Goal: Register for event/course

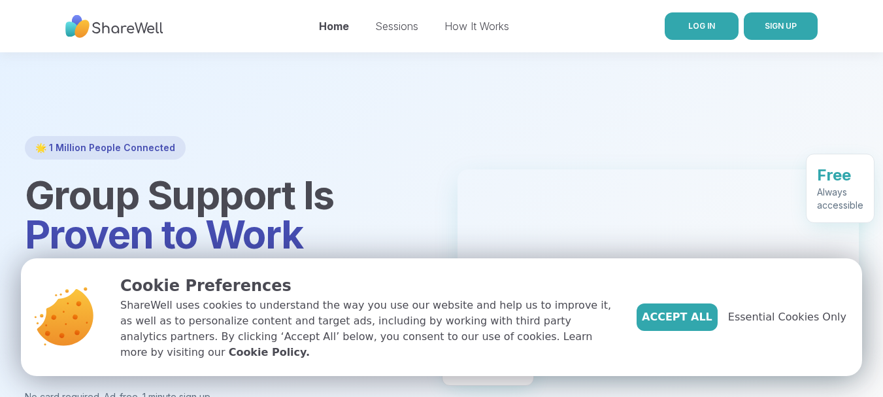
click at [692, 29] on span "LOG IN" at bounding box center [701, 26] width 27 height 10
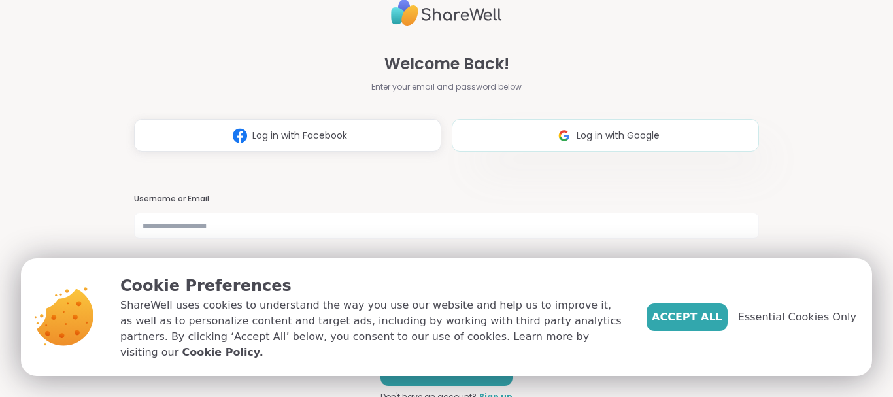
click at [592, 142] on button "Log in with Google" at bounding box center [605, 135] width 307 height 33
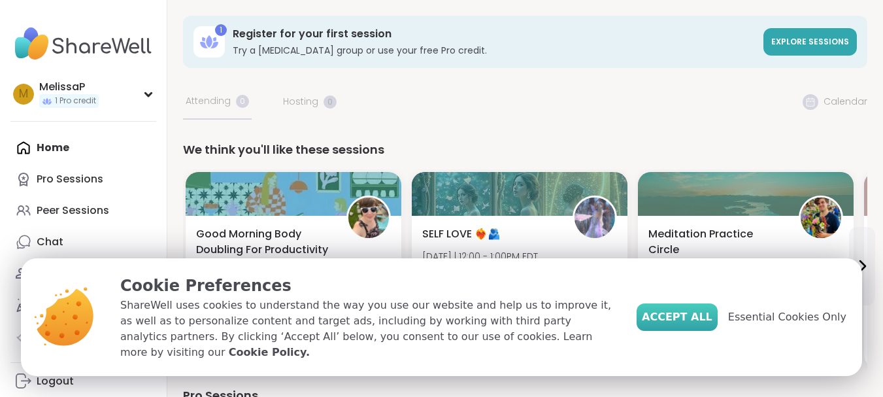
click at [685, 325] on span "Accept All" at bounding box center [677, 317] width 71 height 16
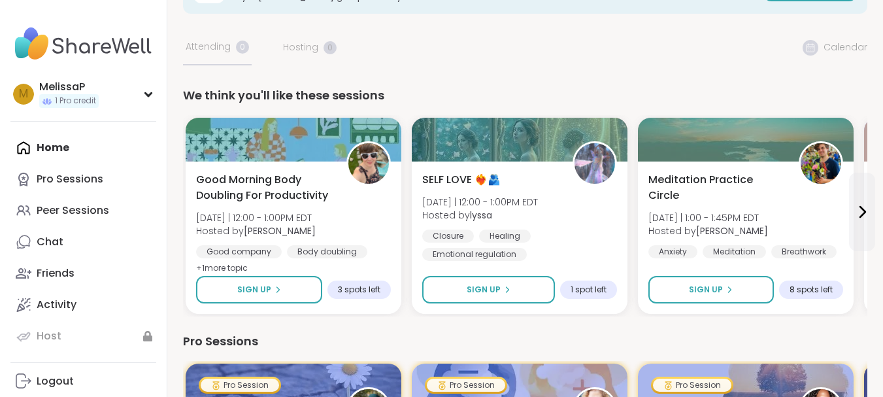
scroll to position [78, 0]
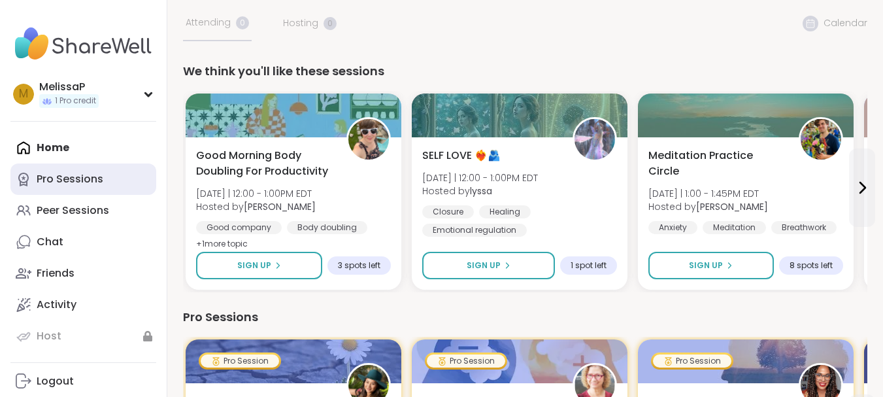
click at [58, 180] on div "Pro Sessions" at bounding box center [70, 179] width 67 height 14
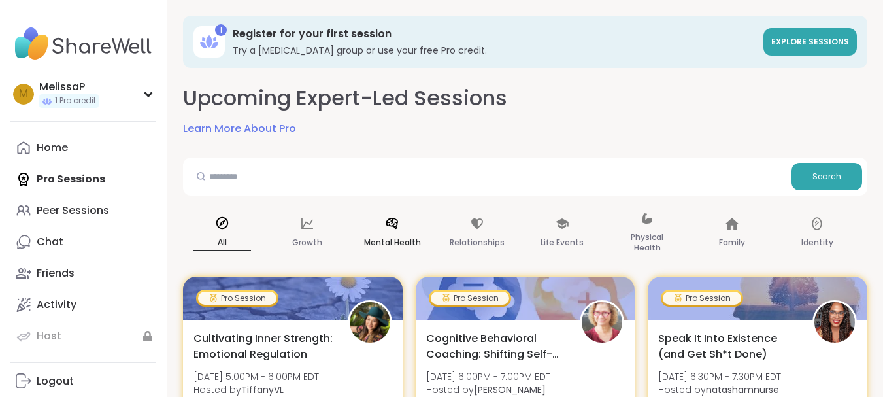
click at [392, 219] on icon at bounding box center [392, 223] width 12 height 11
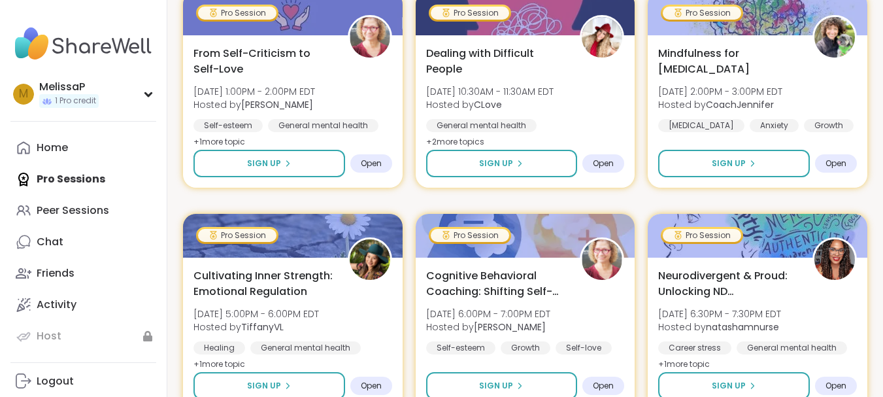
scroll to position [950, 0]
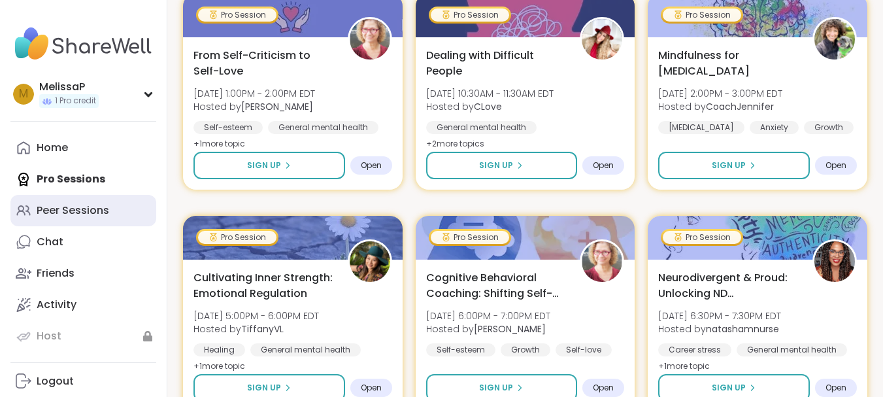
click at [92, 215] on div "Peer Sessions" at bounding box center [73, 210] width 73 height 14
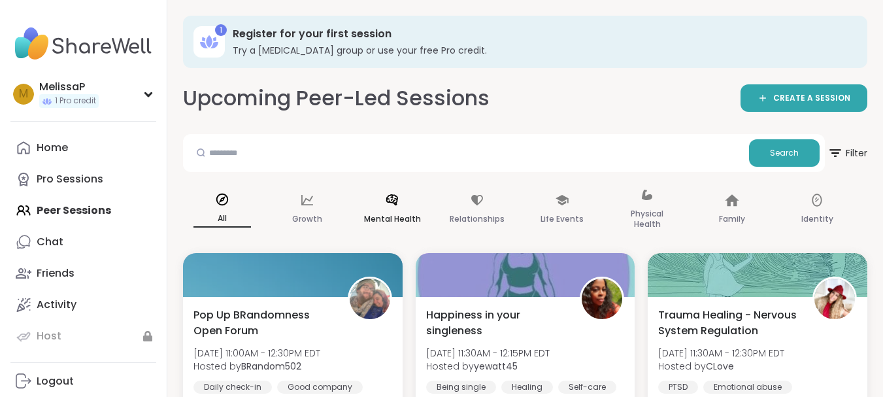
click at [392, 201] on icon at bounding box center [392, 200] width 14 height 14
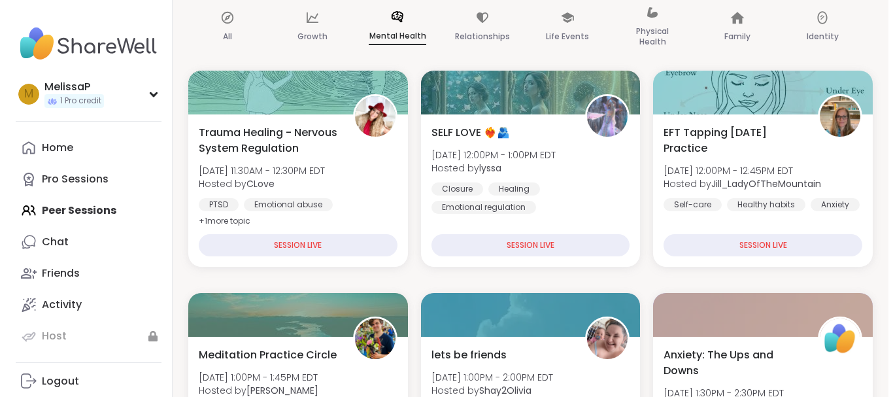
scroll to position [209, 0]
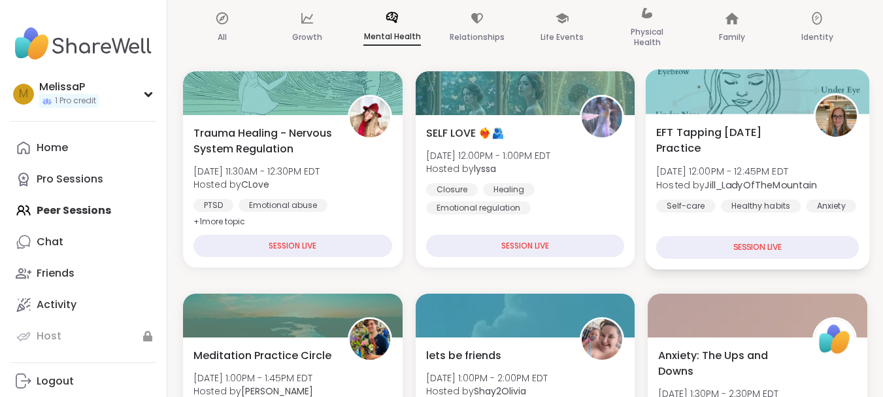
click at [784, 239] on div "SESSION LIVE" at bounding box center [757, 247] width 203 height 23
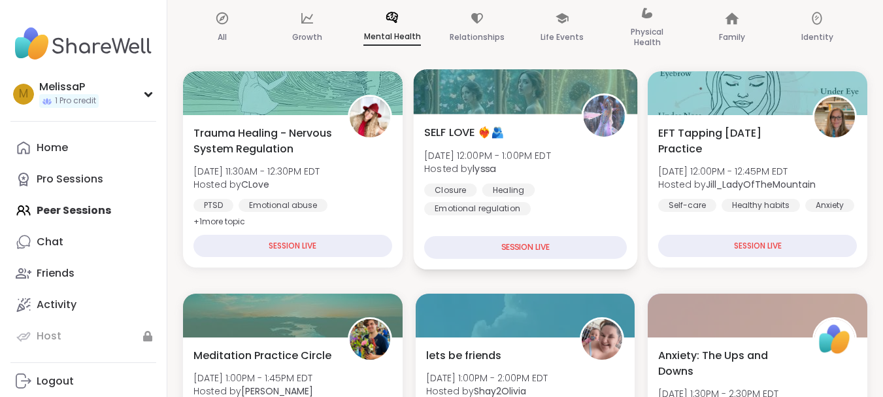
click at [502, 245] on div "SESSION LIVE" at bounding box center [525, 247] width 203 height 23
click at [510, 140] on div "SELF LOVE ❤️‍🔥🫂 [DATE] 12:00PM - 1:00PM EDT Hosted by lyssa Closure Healing Emo…" at bounding box center [525, 169] width 203 height 91
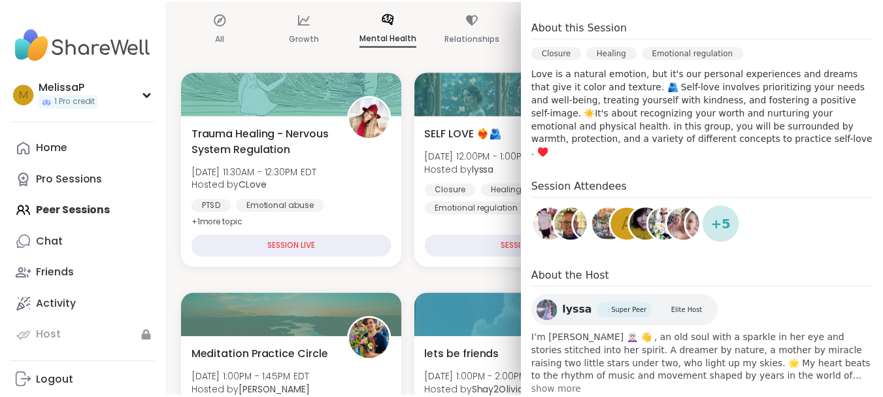
scroll to position [276, 0]
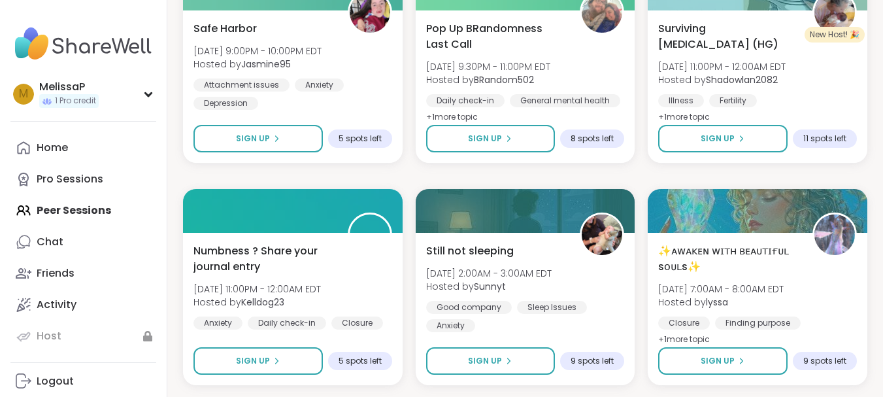
scroll to position [1708, 0]
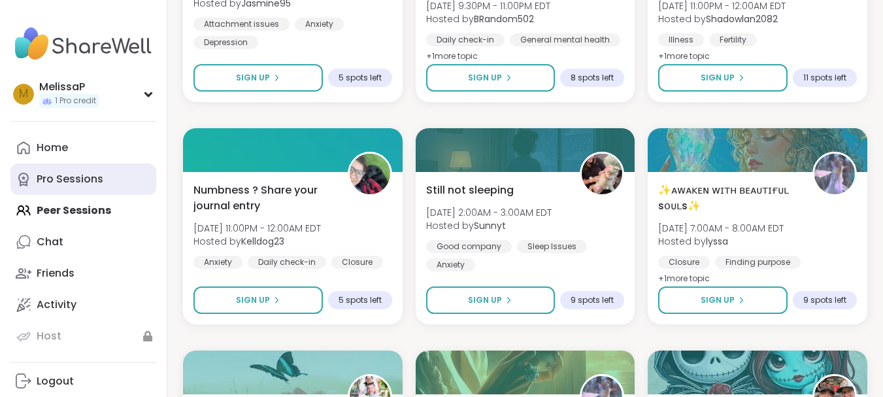
click at [88, 180] on div "Pro Sessions" at bounding box center [70, 179] width 67 height 14
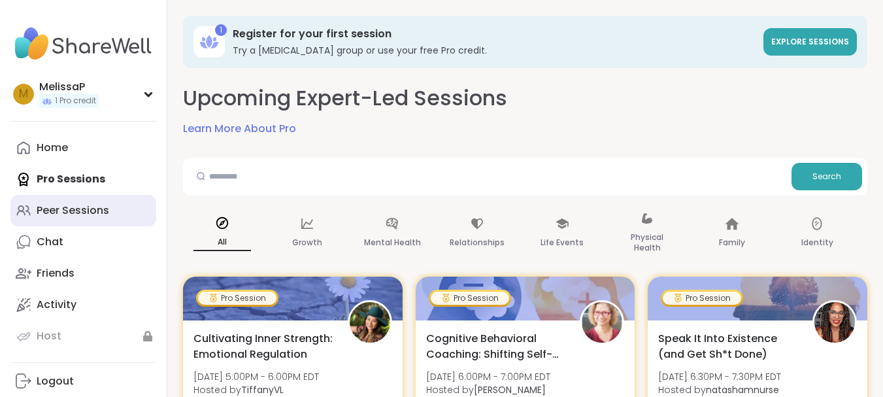
click at [101, 205] on div "Peer Sessions" at bounding box center [73, 210] width 73 height 14
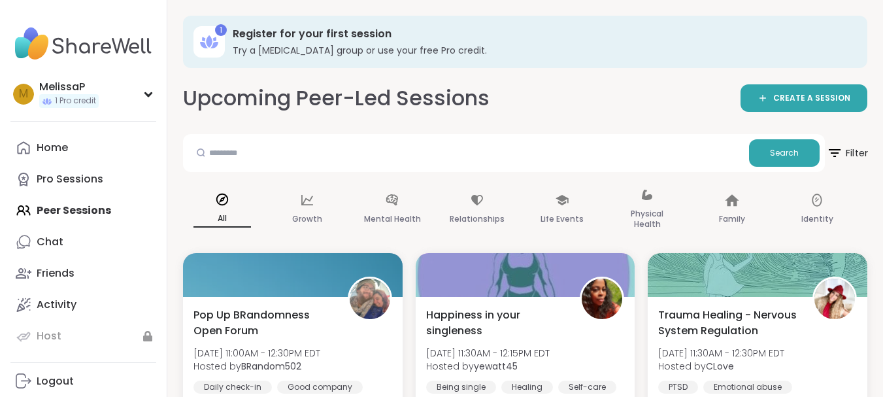
click at [856, 156] on span "Filter" at bounding box center [847, 153] width 42 height 33
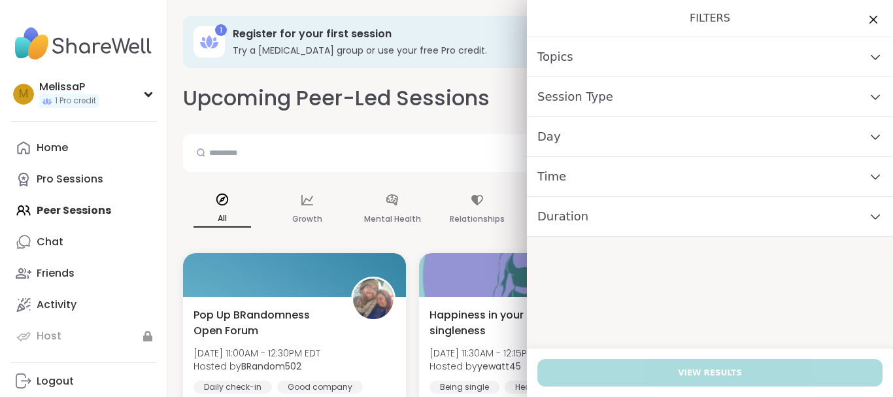
click at [856, 139] on div "Day" at bounding box center [710, 137] width 366 height 40
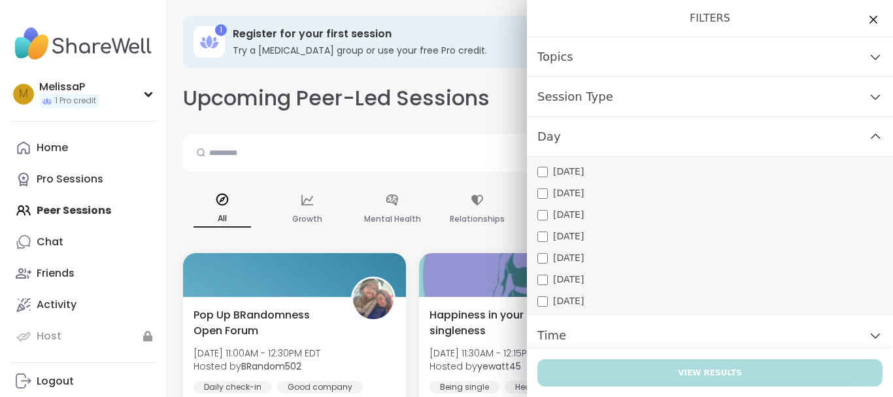
click at [559, 197] on span "[DATE]" at bounding box center [568, 193] width 31 height 14
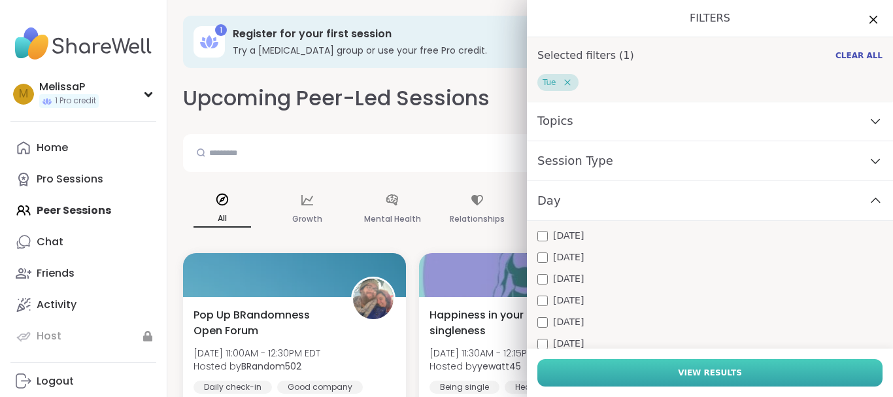
click at [705, 367] on span "View Results" at bounding box center [710, 373] width 64 height 12
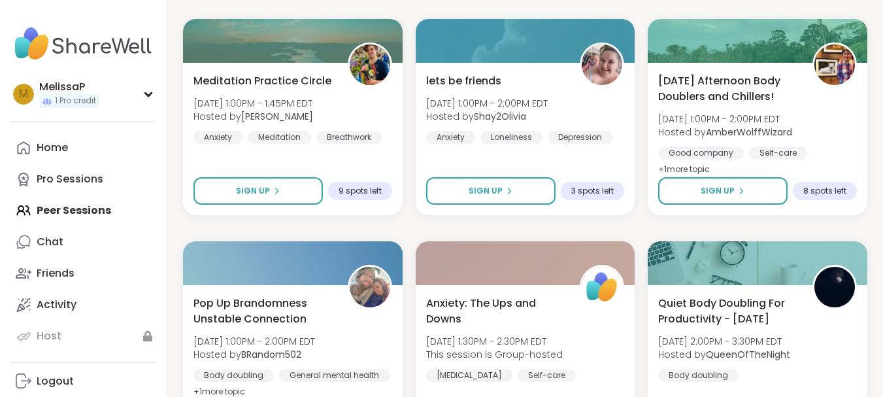
scroll to position [732, 0]
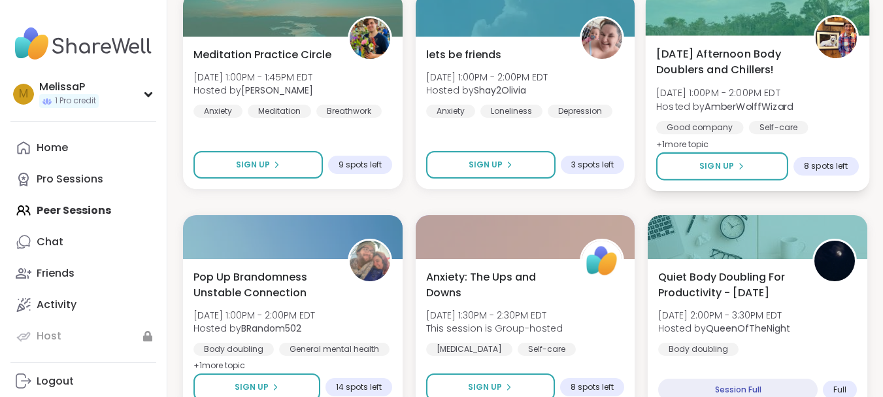
click at [733, 61] on span "[DATE] Afternoon Body Doublers and Chillers!" at bounding box center [727, 62] width 142 height 32
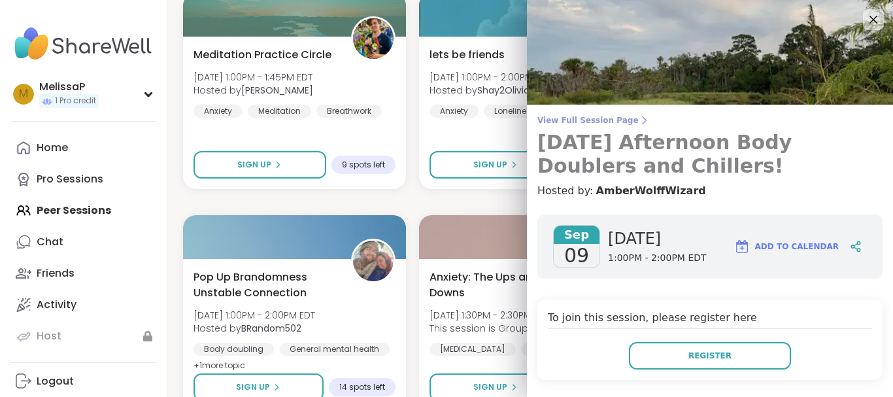
click at [592, 141] on h3 "[DATE] Afternoon Body Doublers and Chillers!" at bounding box center [709, 154] width 345 height 47
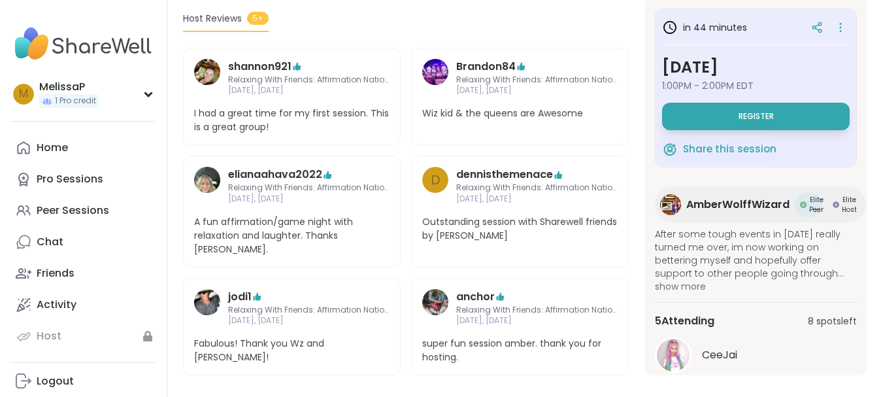
scroll to position [466, 0]
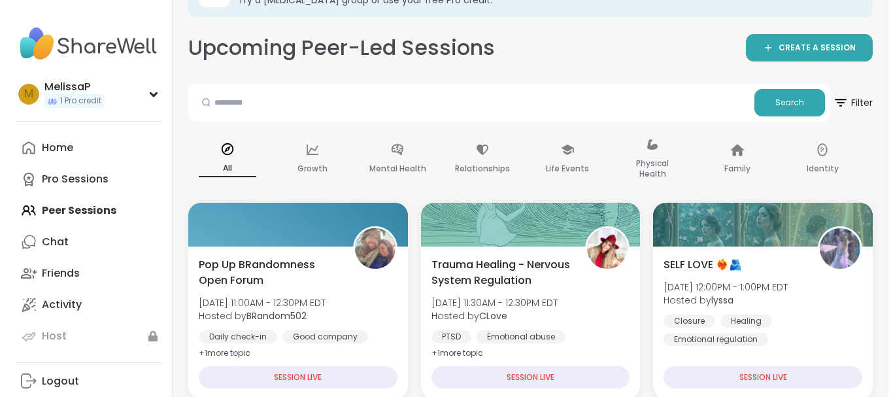
scroll to position [52, 0]
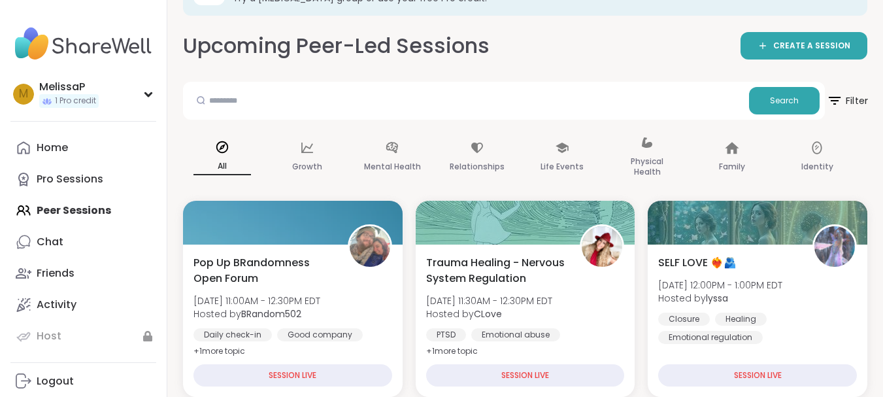
click at [861, 95] on span "Filter" at bounding box center [847, 100] width 42 height 33
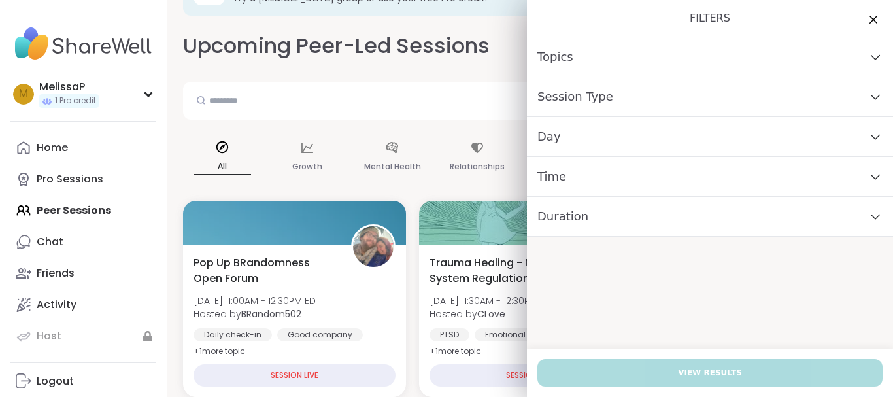
click at [619, 135] on div "Day" at bounding box center [710, 137] width 366 height 40
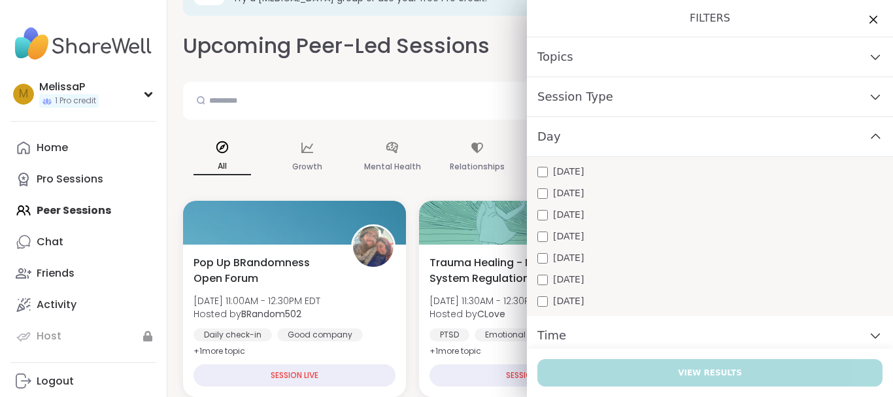
click at [563, 189] on span "[DATE]" at bounding box center [568, 193] width 31 height 14
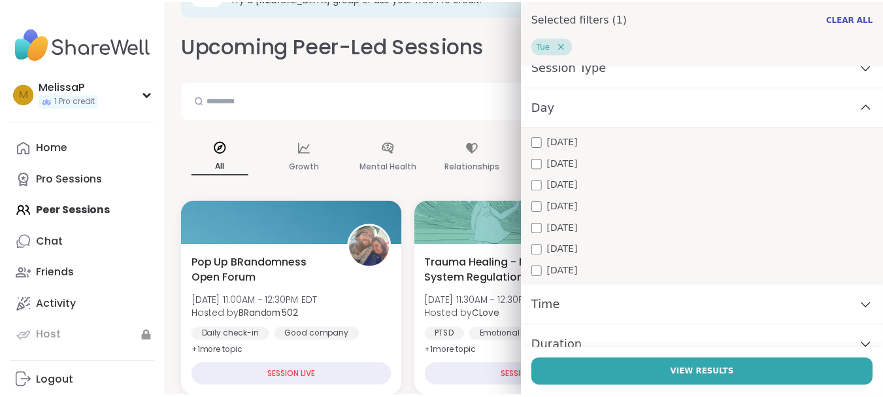
scroll to position [111, 0]
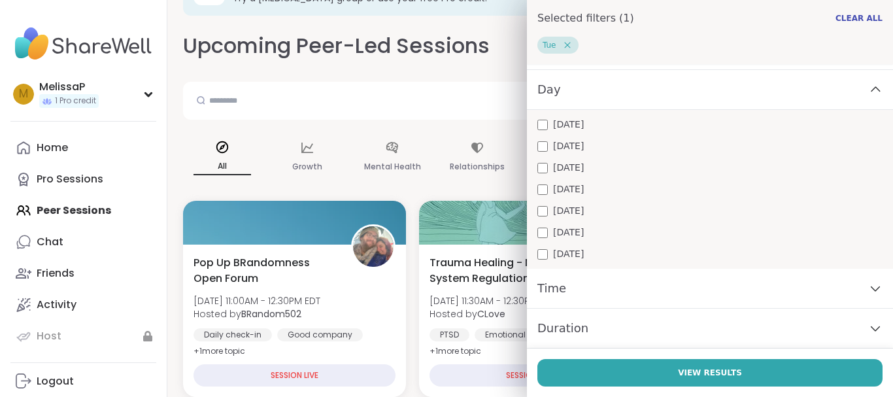
click at [855, 283] on div "Time" at bounding box center [710, 289] width 366 height 40
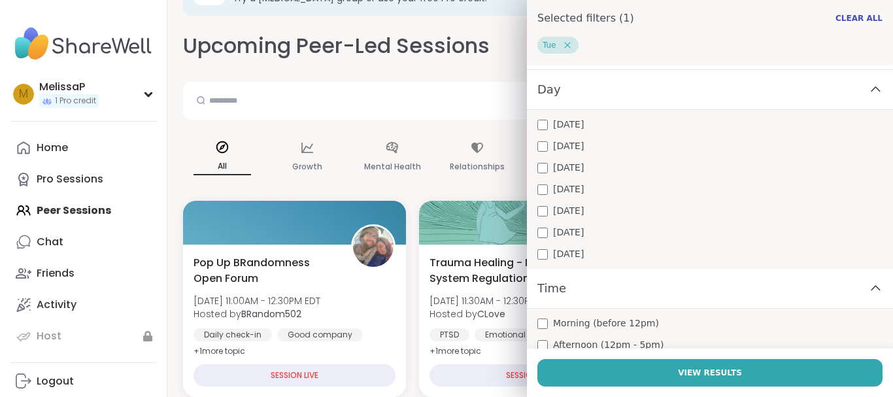
click at [608, 339] on span "Afternoon (12pm - 5pm)" at bounding box center [608, 345] width 110 height 14
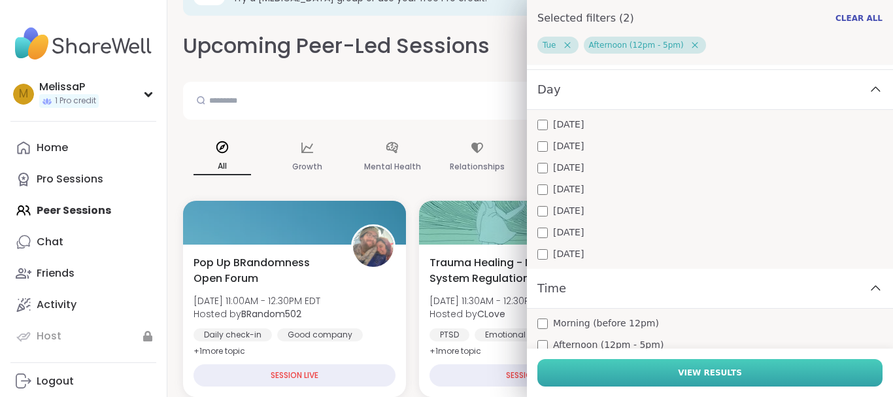
click at [630, 367] on button "View Results" at bounding box center [709, 372] width 345 height 27
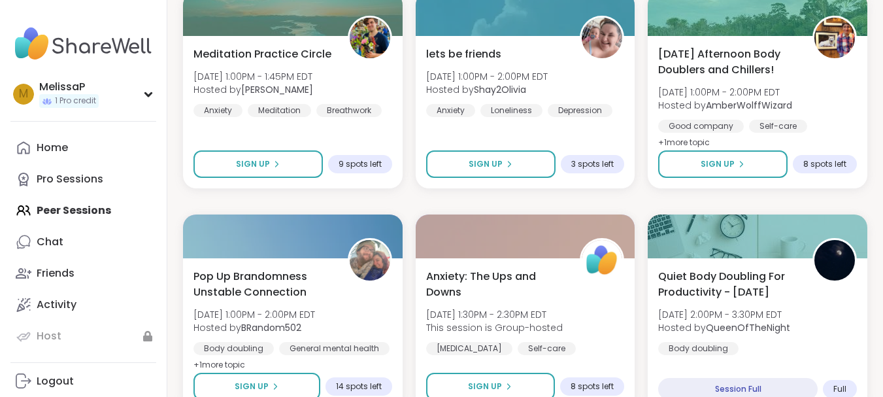
scroll to position [471, 0]
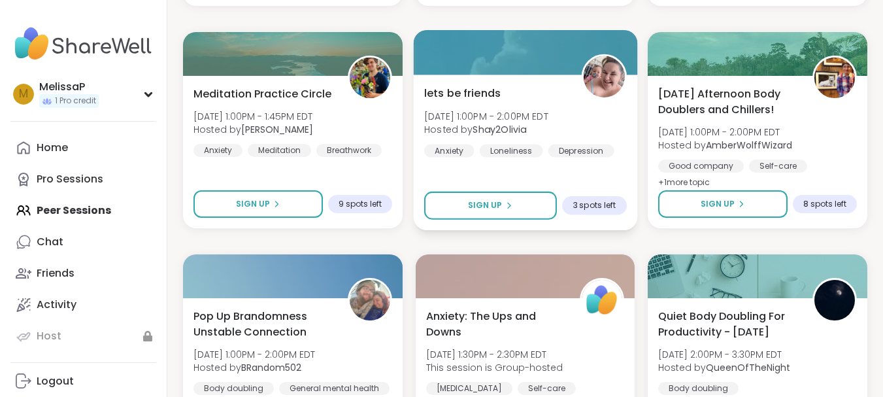
click at [461, 78] on div "lets be friends [DATE] 1:00PM - 2:00PM EDT Hosted by Shay2Olivia Anxiety Loneli…" at bounding box center [525, 153] width 224 height 156
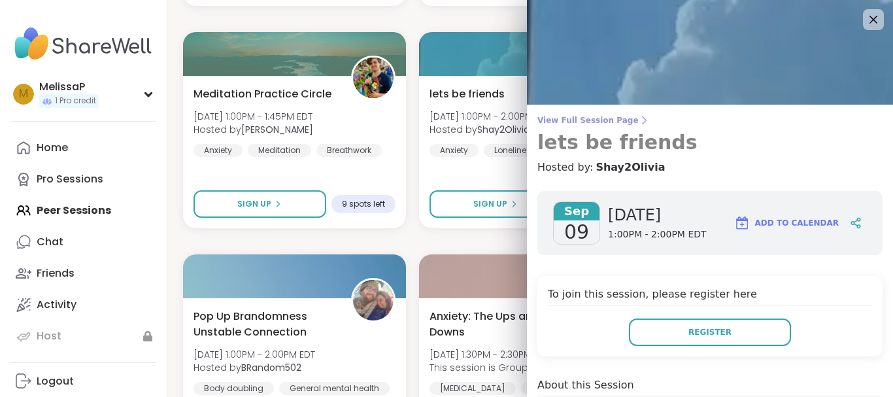
click at [609, 145] on h3 "lets be friends" at bounding box center [709, 143] width 345 height 24
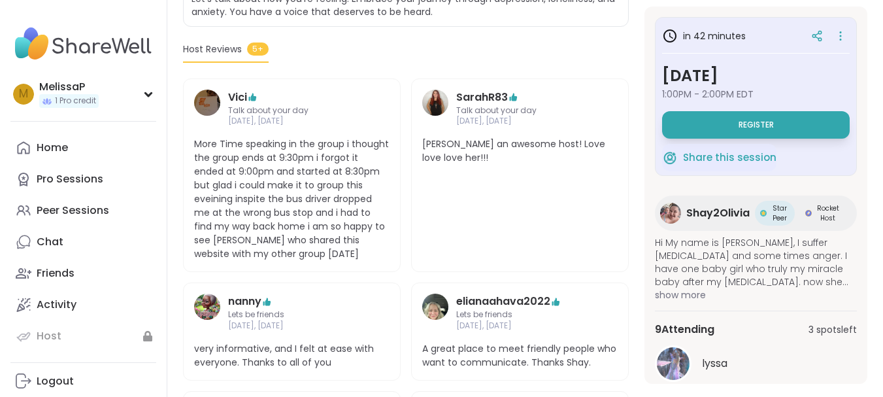
scroll to position [314, 0]
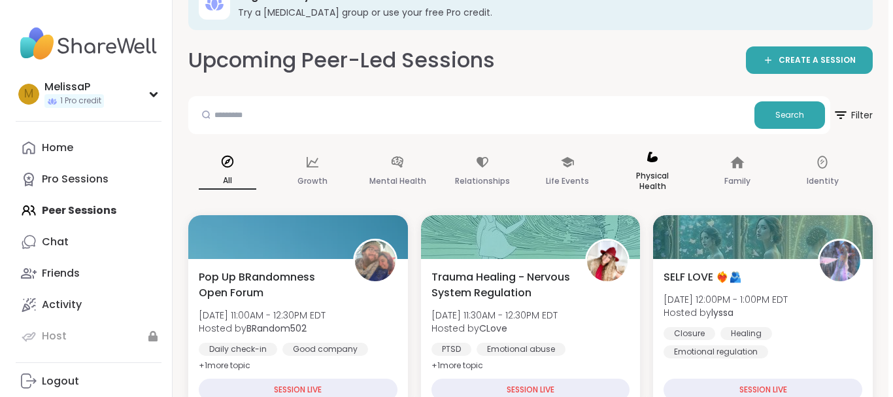
scroll to position [39, 0]
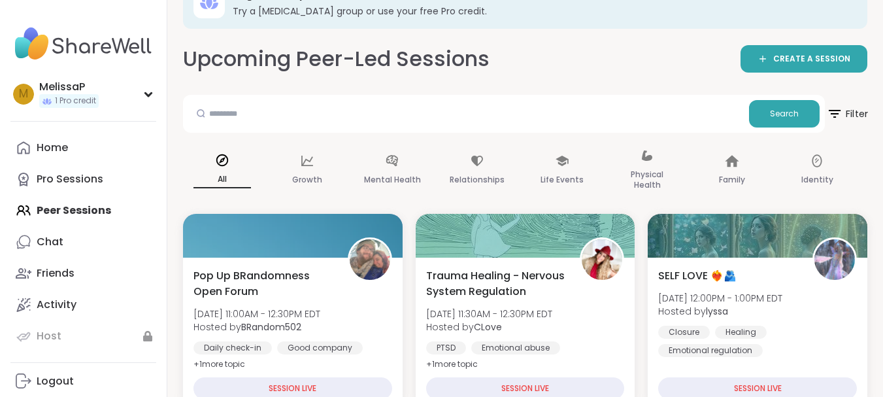
click at [851, 110] on span "Filter" at bounding box center [847, 113] width 42 height 33
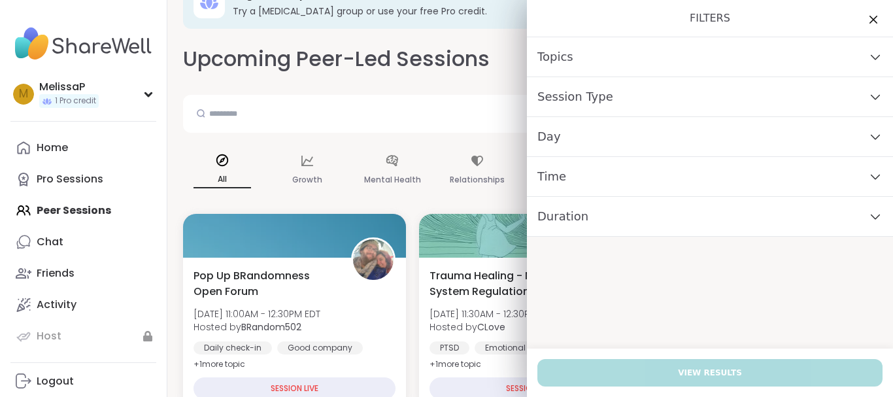
click at [785, 145] on div "Day" at bounding box center [710, 137] width 366 height 40
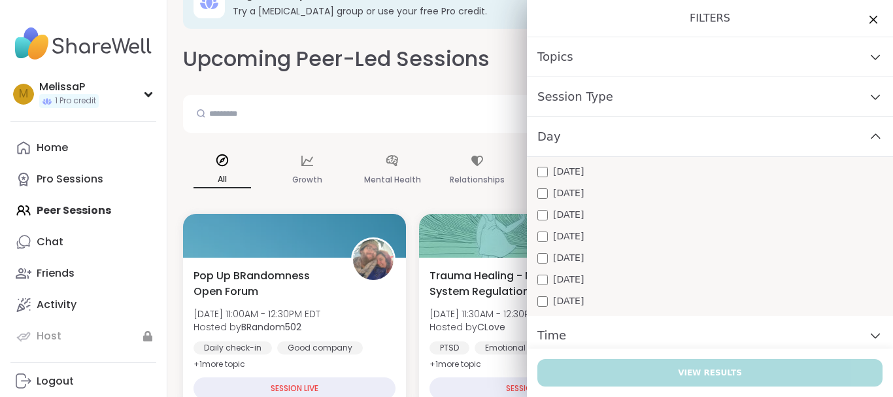
click at [539, 195] on div "[DATE]" at bounding box center [709, 193] width 345 height 14
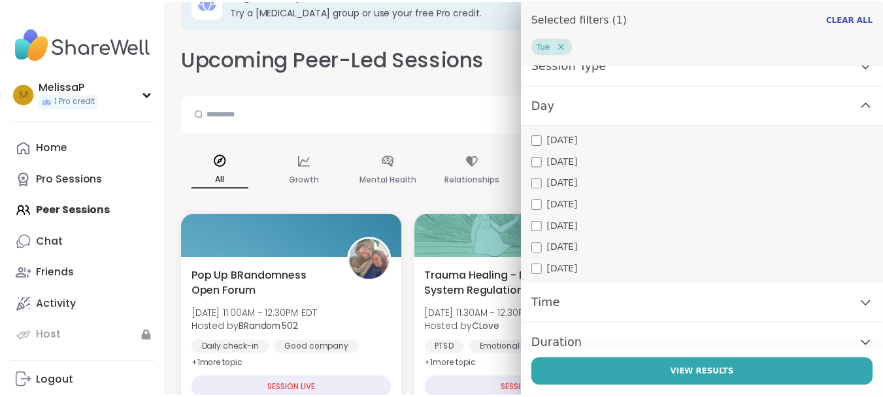
scroll to position [111, 0]
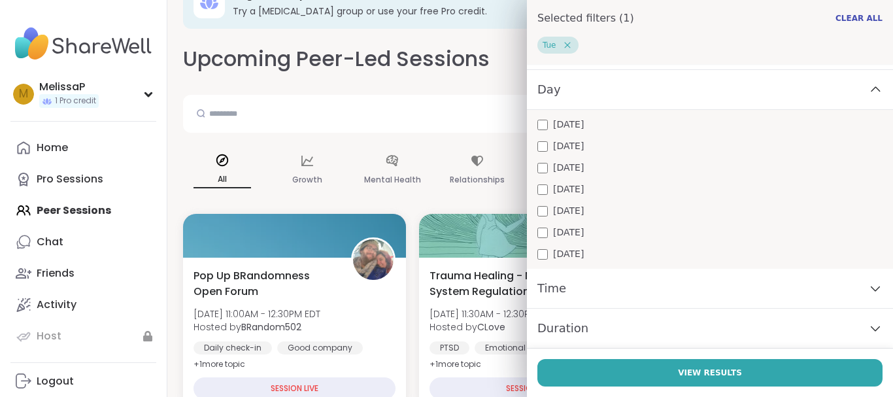
click at [581, 278] on div "Time" at bounding box center [710, 289] width 366 height 40
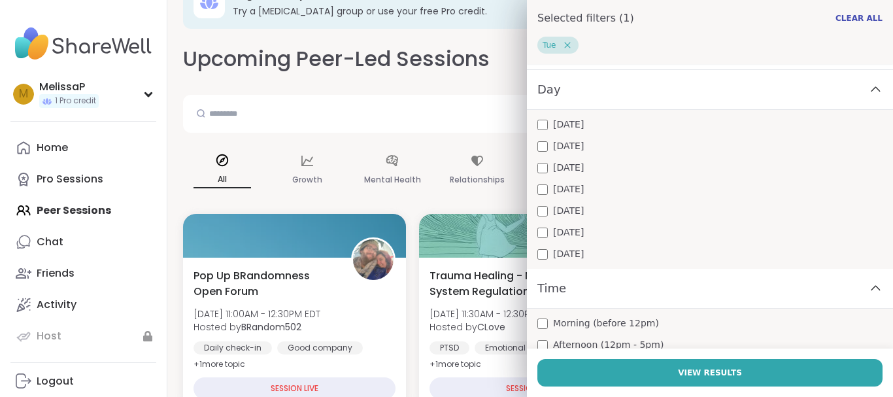
click at [592, 341] on span "Afternoon (12pm - 5pm)" at bounding box center [608, 345] width 110 height 14
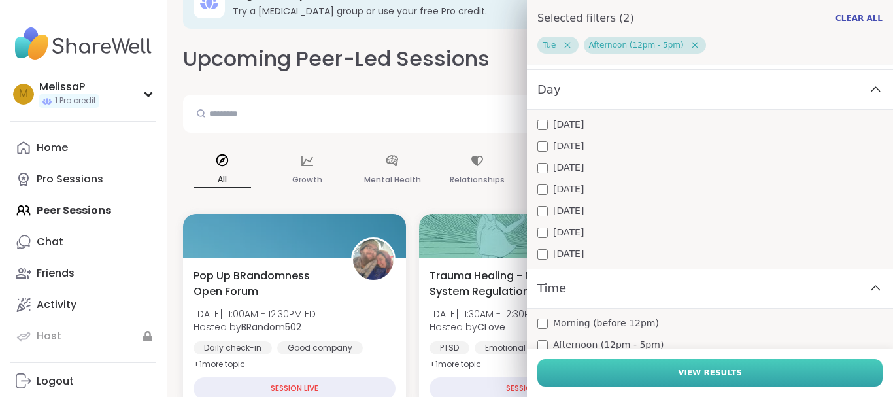
click at [590, 370] on button "View Results" at bounding box center [709, 372] width 345 height 27
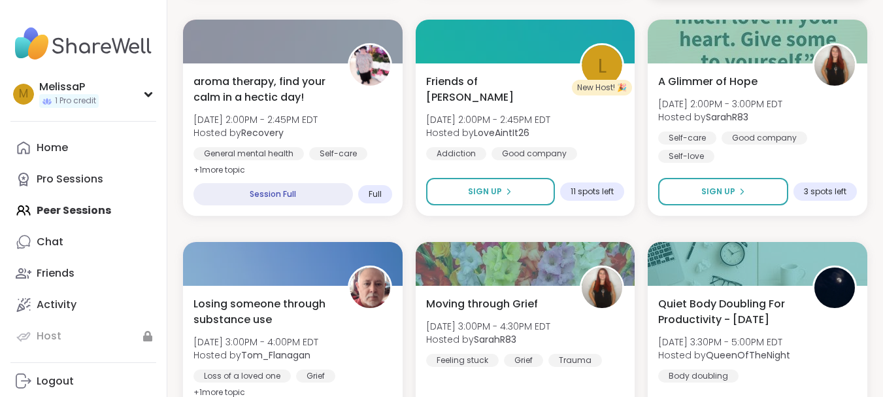
scroll to position [928, 0]
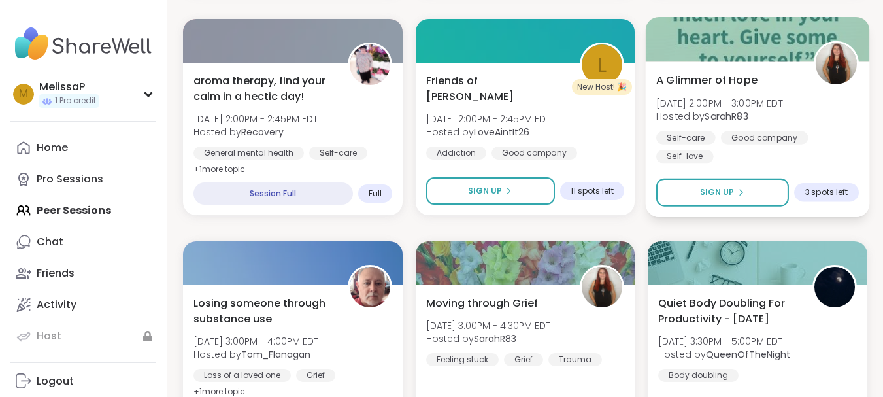
click at [701, 74] on span "A Glimmer of Hope" at bounding box center [706, 80] width 101 height 16
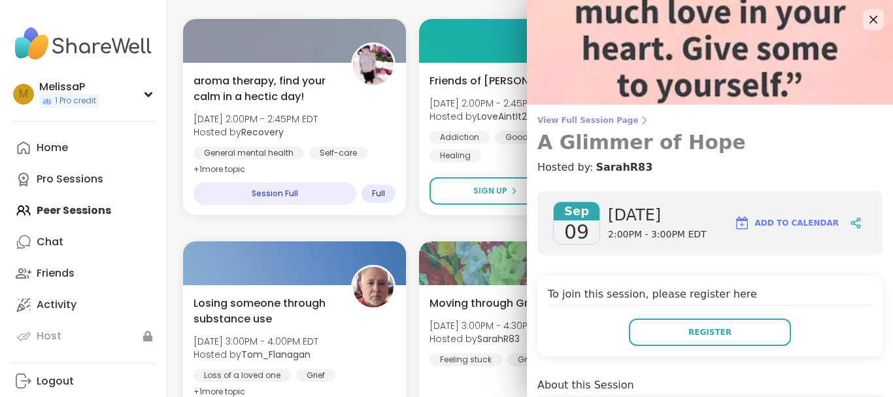
click at [557, 115] on span "View Full Session Page" at bounding box center [709, 120] width 345 height 10
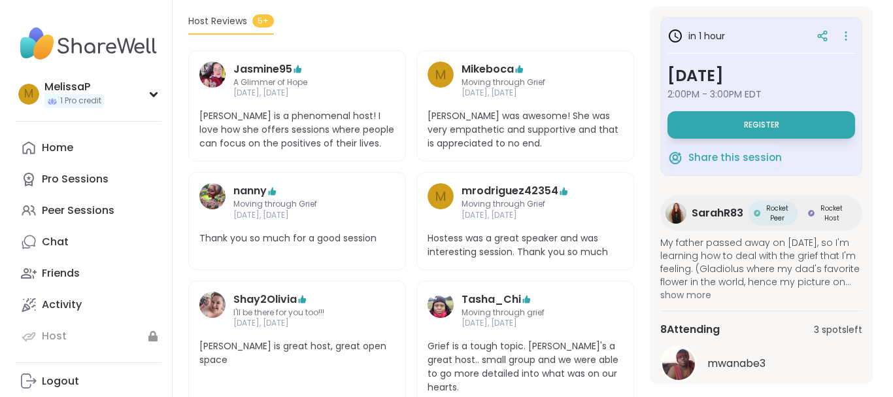
scroll to position [418, 0]
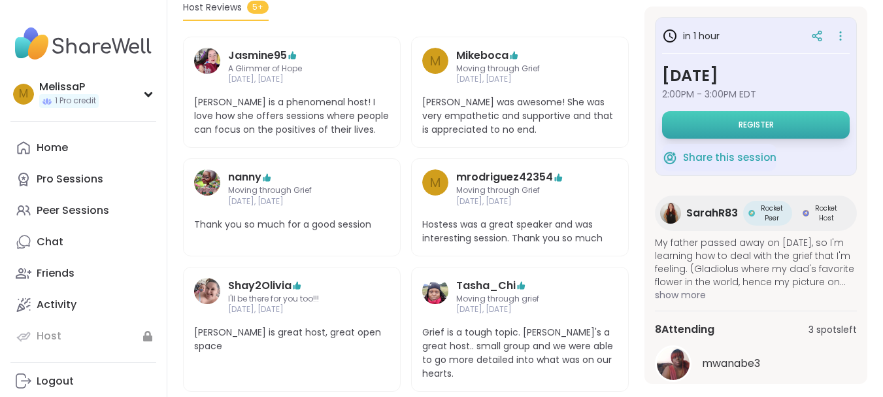
click at [780, 111] on button "Register" at bounding box center [756, 124] width 188 height 27
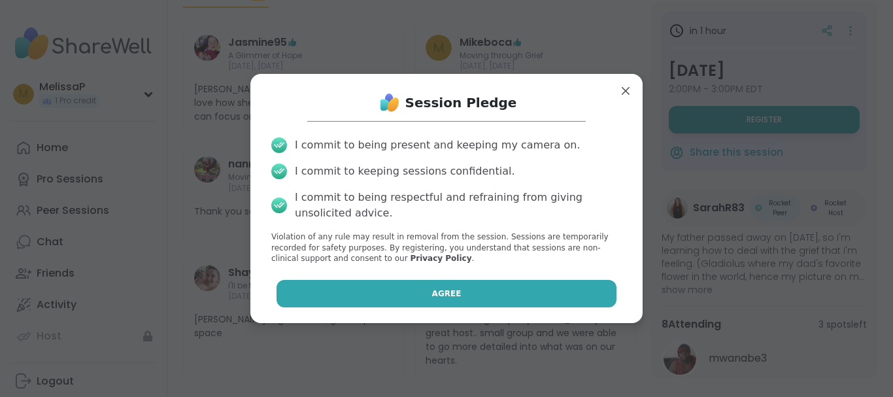
click at [394, 299] on button "Agree" at bounding box center [446, 293] width 341 height 27
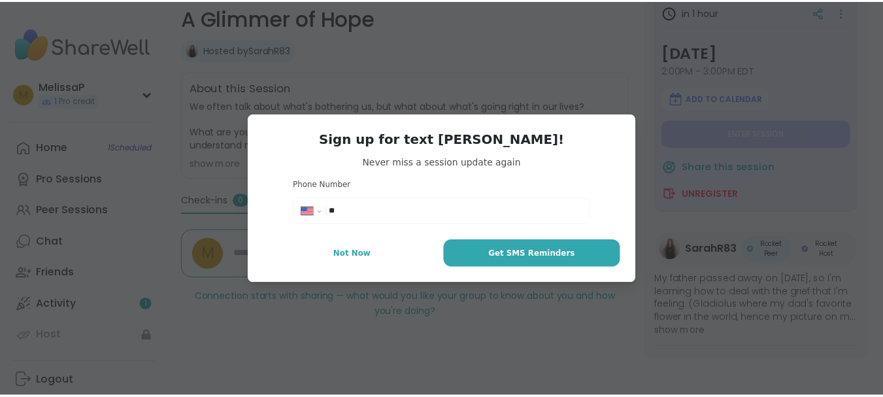
scroll to position [204, 0]
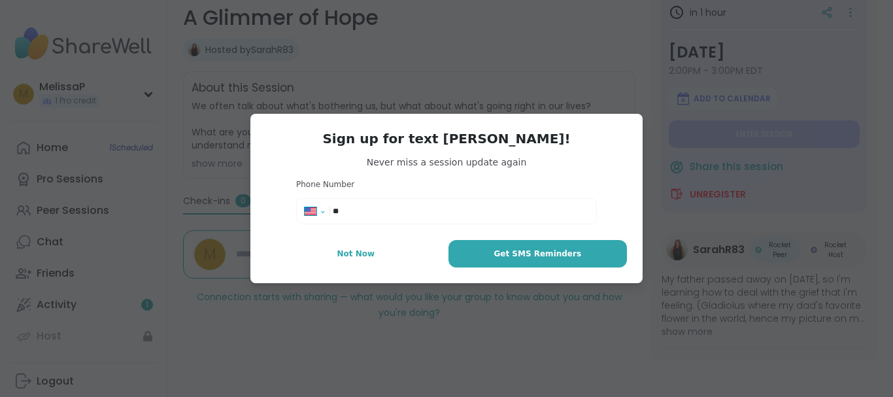
click at [320, 212] on select "**********" at bounding box center [319, 214] width 29 height 14
select select "**"
click at [305, 207] on select "**********" at bounding box center [319, 214] width 29 height 14
type input "**********"
type textarea "*"
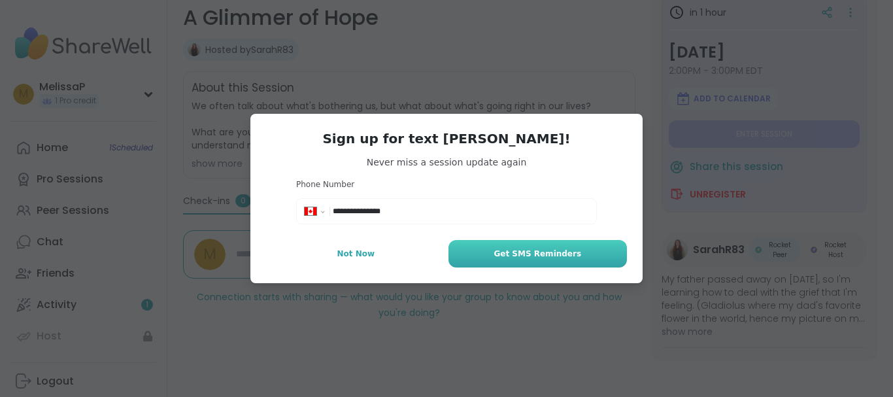
type input "**********"
click at [496, 251] on button "Get SMS Reminders" at bounding box center [537, 253] width 178 height 27
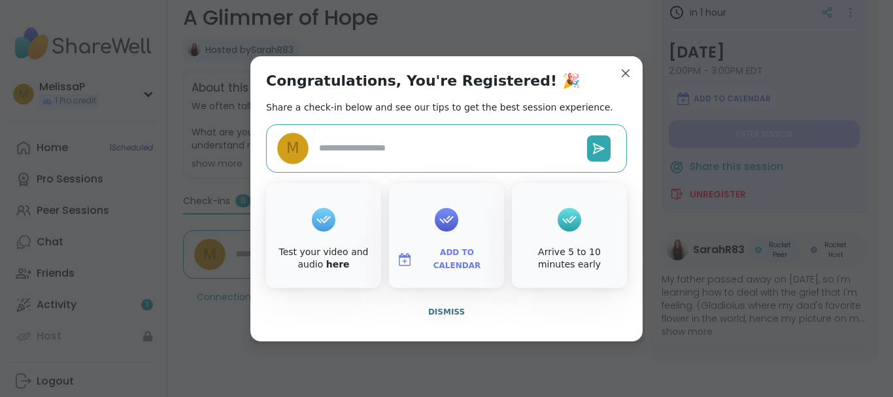
click at [426, 264] on span "Add to Calendar" at bounding box center [457, 258] width 78 height 25
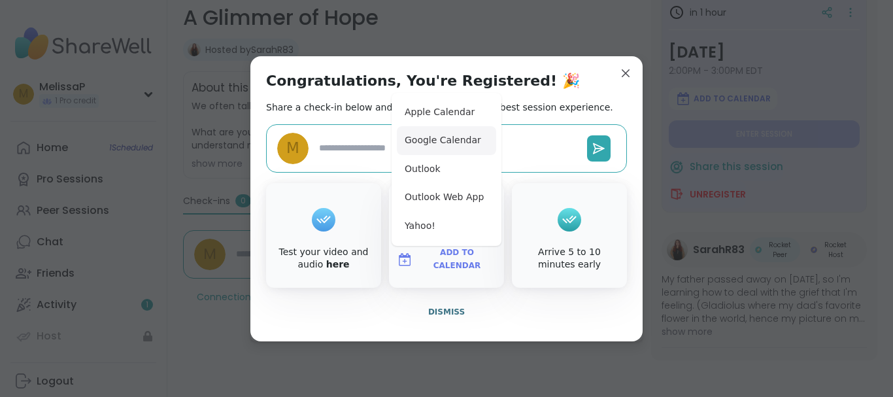
click at [439, 136] on button "Google Calendar" at bounding box center [446, 140] width 99 height 29
click at [375, 308] on button "Dismiss" at bounding box center [446, 311] width 361 height 27
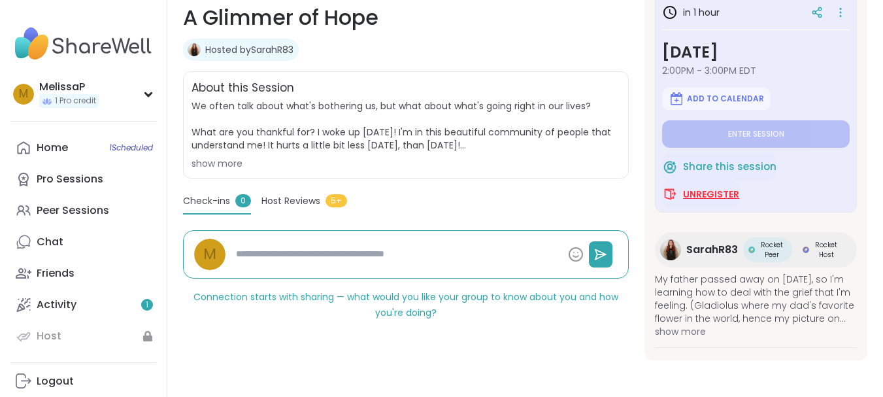
click at [716, 189] on span "Unregister" at bounding box center [711, 194] width 56 height 13
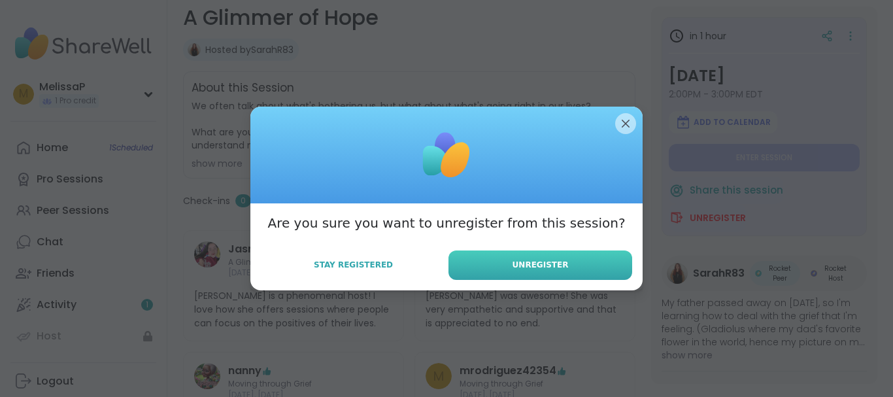
click at [548, 259] on span "Unregister" at bounding box center [540, 265] width 56 height 12
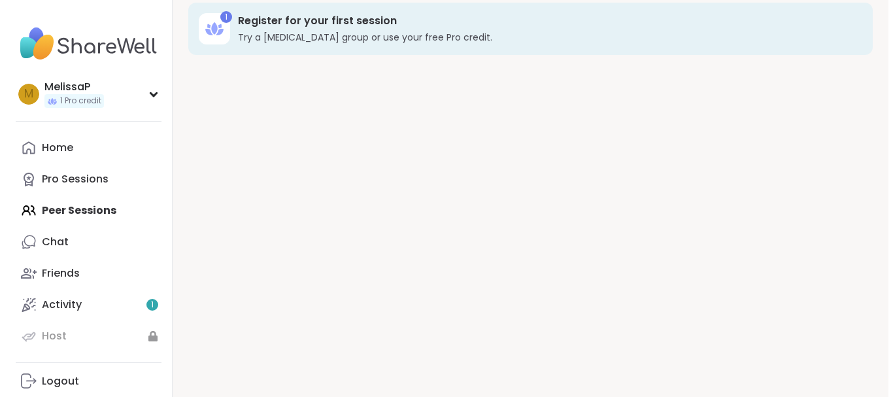
scroll to position [13, 0]
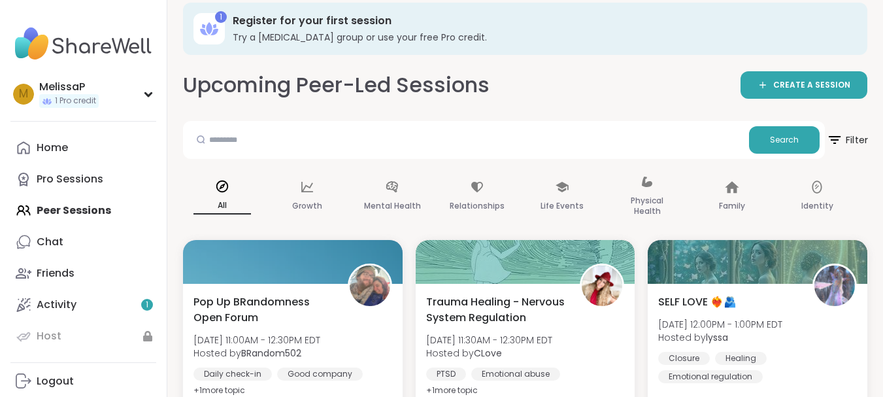
click at [844, 137] on span "Filter" at bounding box center [847, 140] width 42 height 33
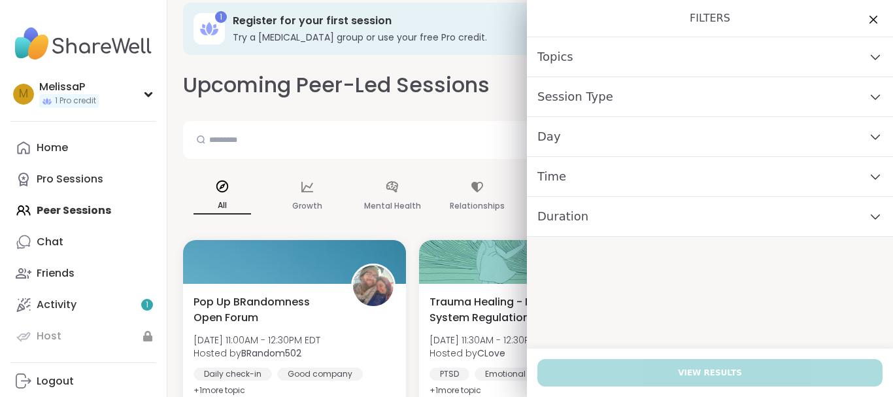
click at [790, 135] on div "Day" at bounding box center [710, 137] width 366 height 40
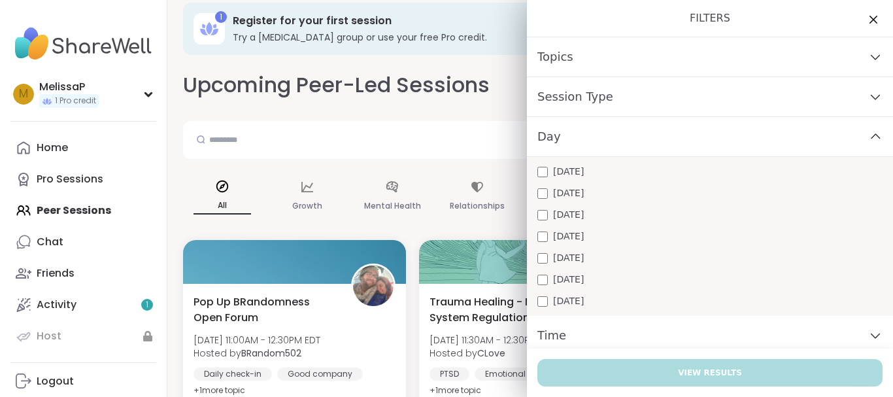
click at [557, 193] on span "[DATE]" at bounding box center [568, 193] width 31 height 14
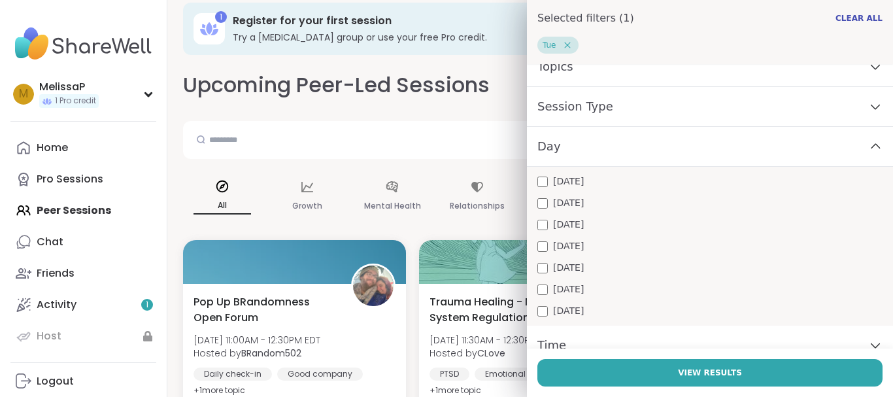
scroll to position [88, 0]
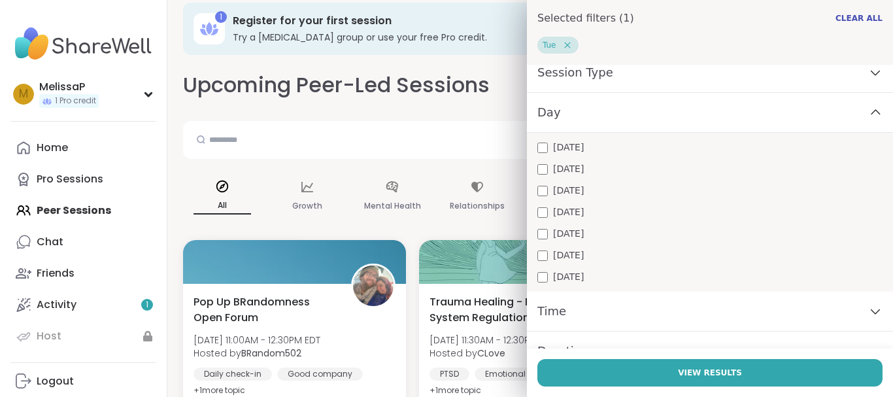
click at [565, 306] on div "Time" at bounding box center [710, 312] width 366 height 40
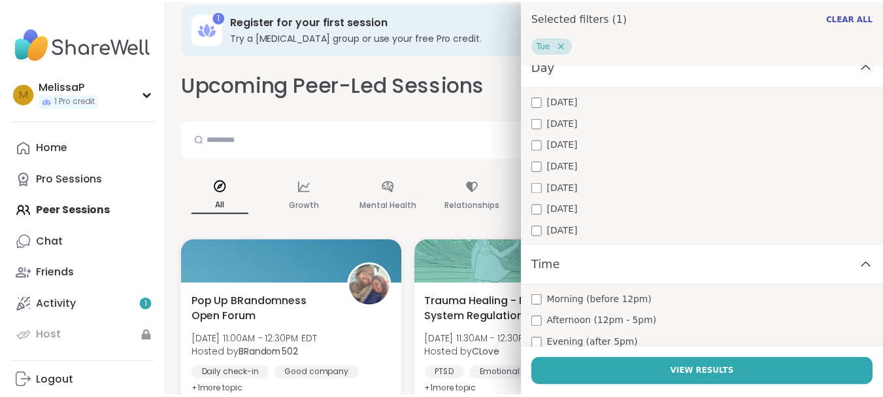
scroll to position [160, 0]
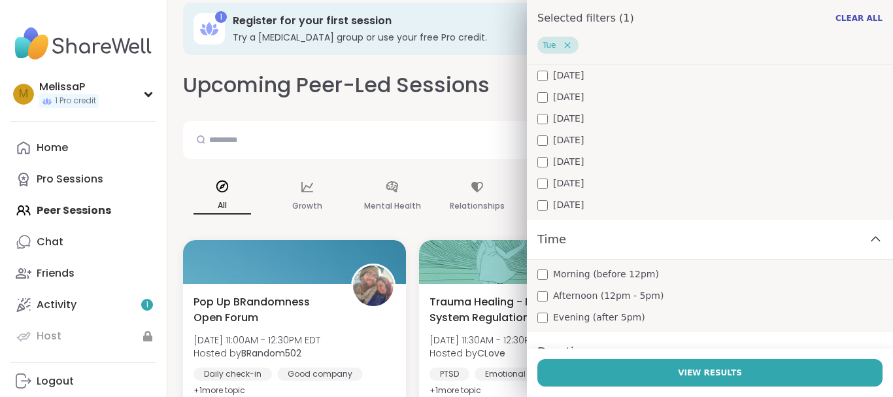
click at [662, 292] on div "Afternoon (12pm - 5pm)" at bounding box center [709, 296] width 345 height 14
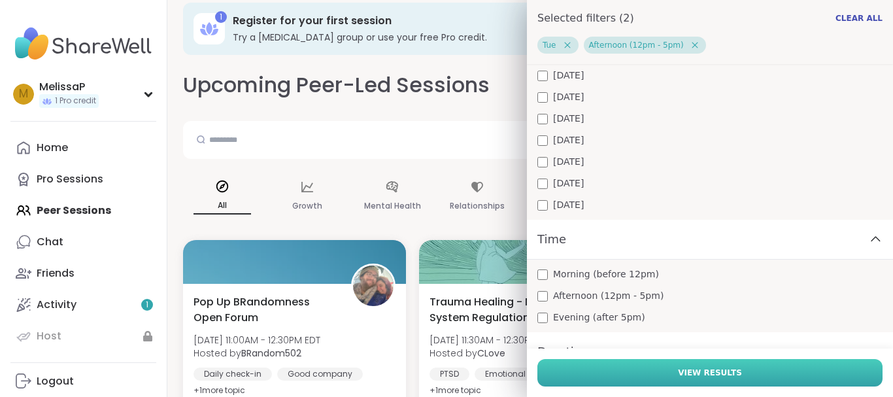
click at [692, 369] on span "View Results" at bounding box center [710, 373] width 64 height 12
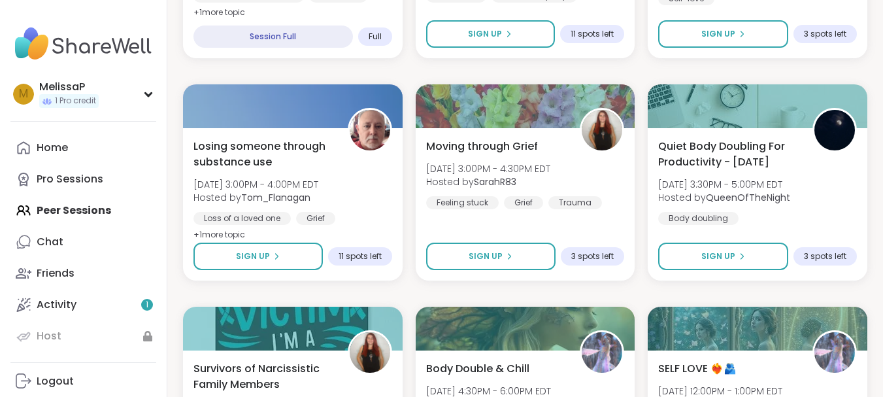
scroll to position [1111, 0]
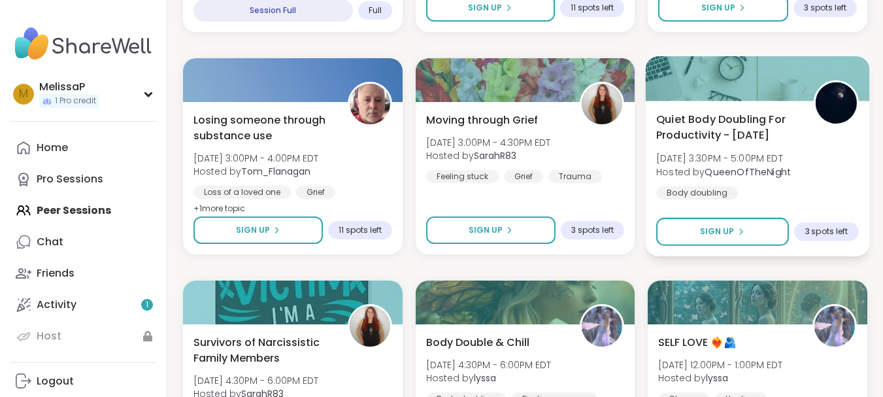
click at [743, 122] on span "Quiet Body Doubling For Productivity - [DATE]" at bounding box center [727, 127] width 142 height 32
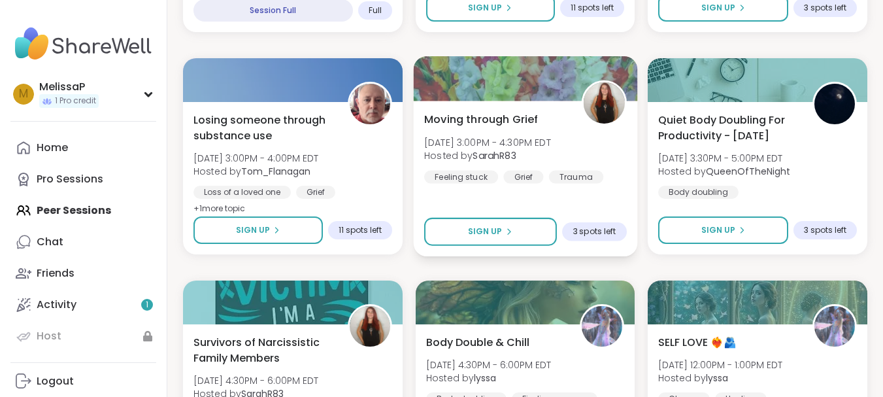
click at [470, 119] on span "Moving through Grief" at bounding box center [481, 119] width 114 height 16
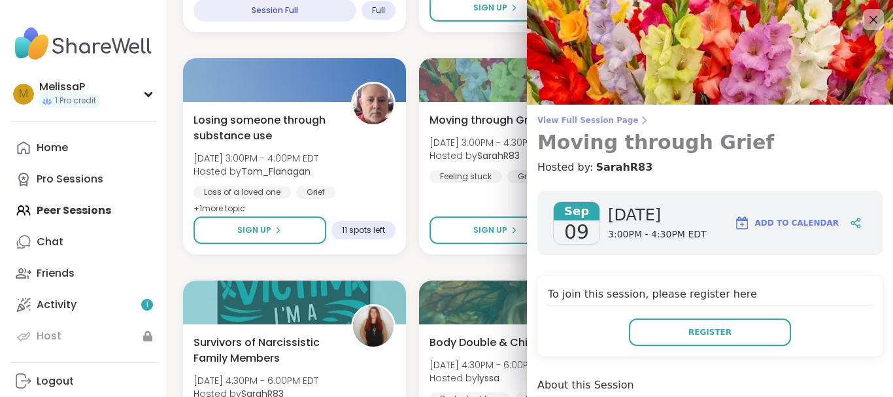
click at [551, 121] on span "View Full Session Page" at bounding box center [709, 120] width 345 height 10
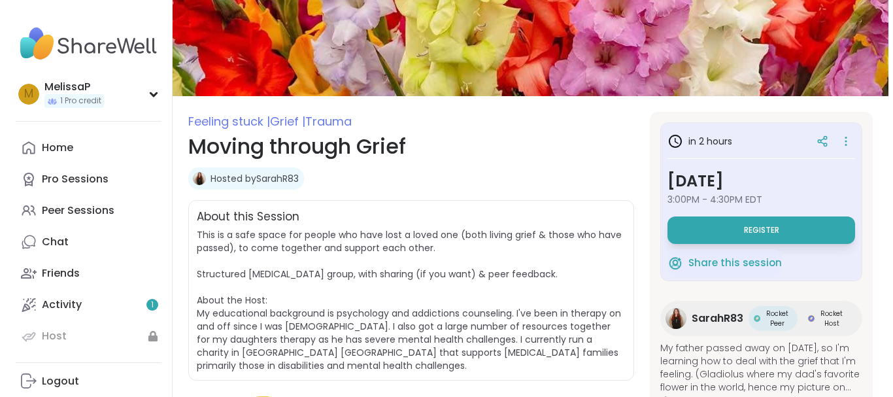
scroll to position [78, 0]
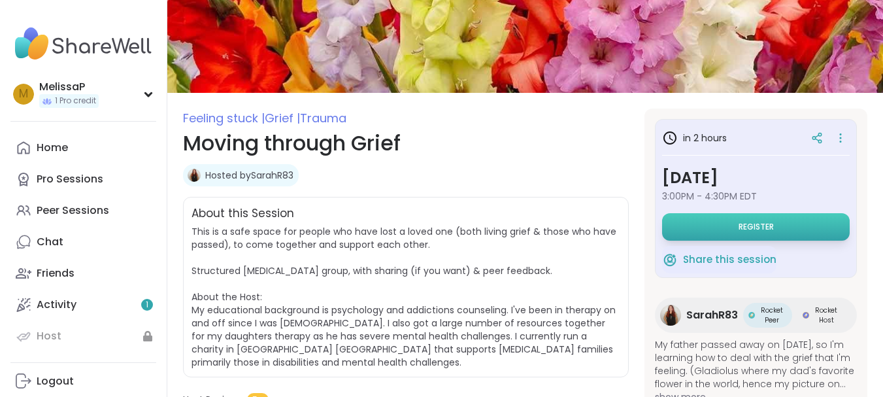
click at [719, 224] on button "Register" at bounding box center [756, 226] width 188 height 27
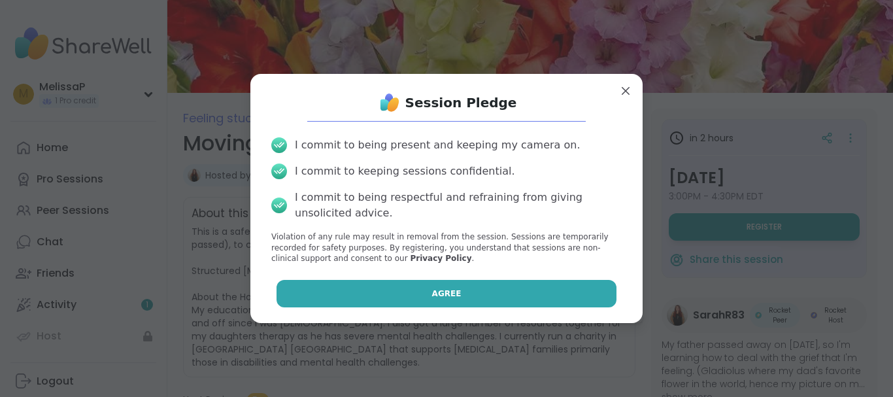
click at [410, 296] on button "Agree" at bounding box center [446, 293] width 341 height 27
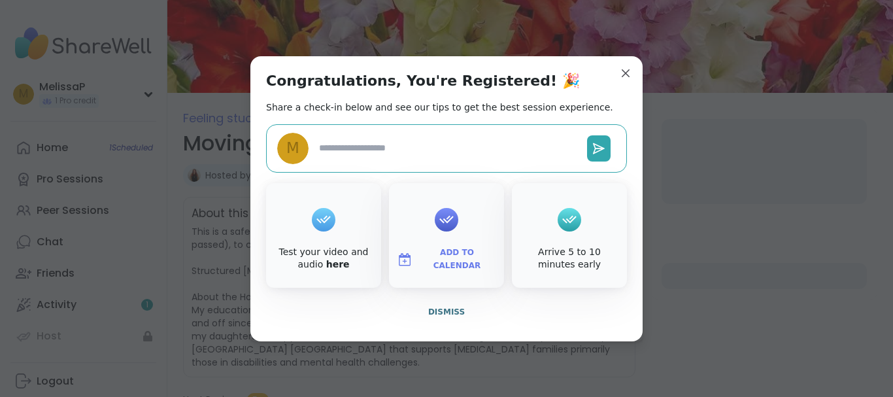
type textarea "*"
